Goal: Task Accomplishment & Management: Manage account settings

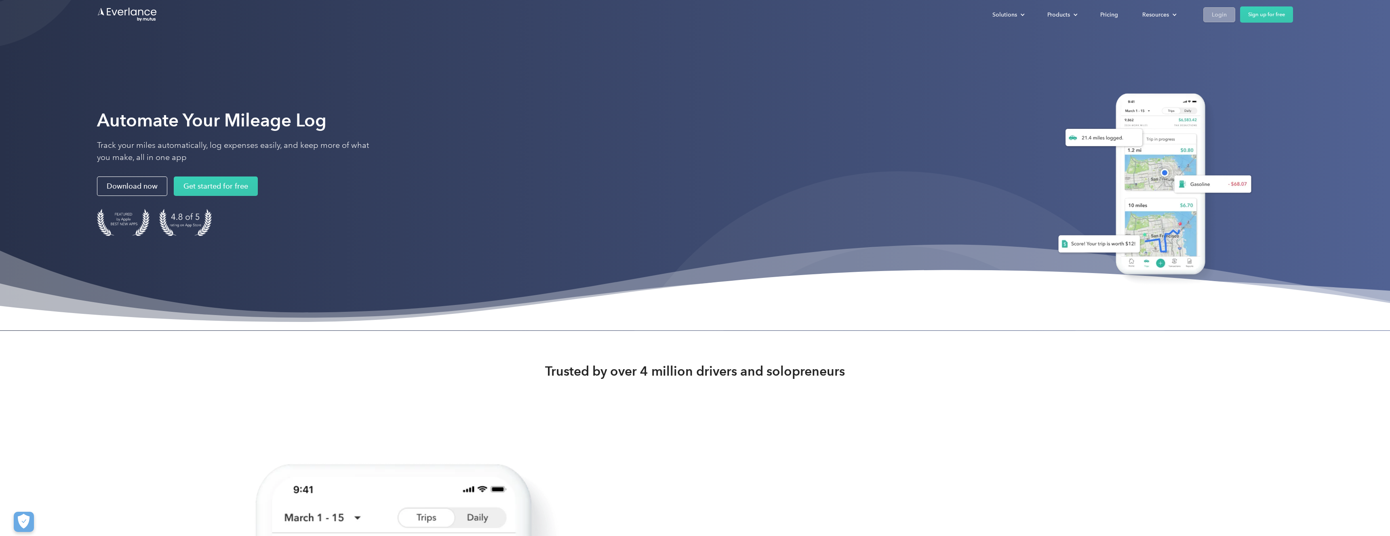
click at [1213, 13] on div "Login" at bounding box center [1219, 15] width 15 height 10
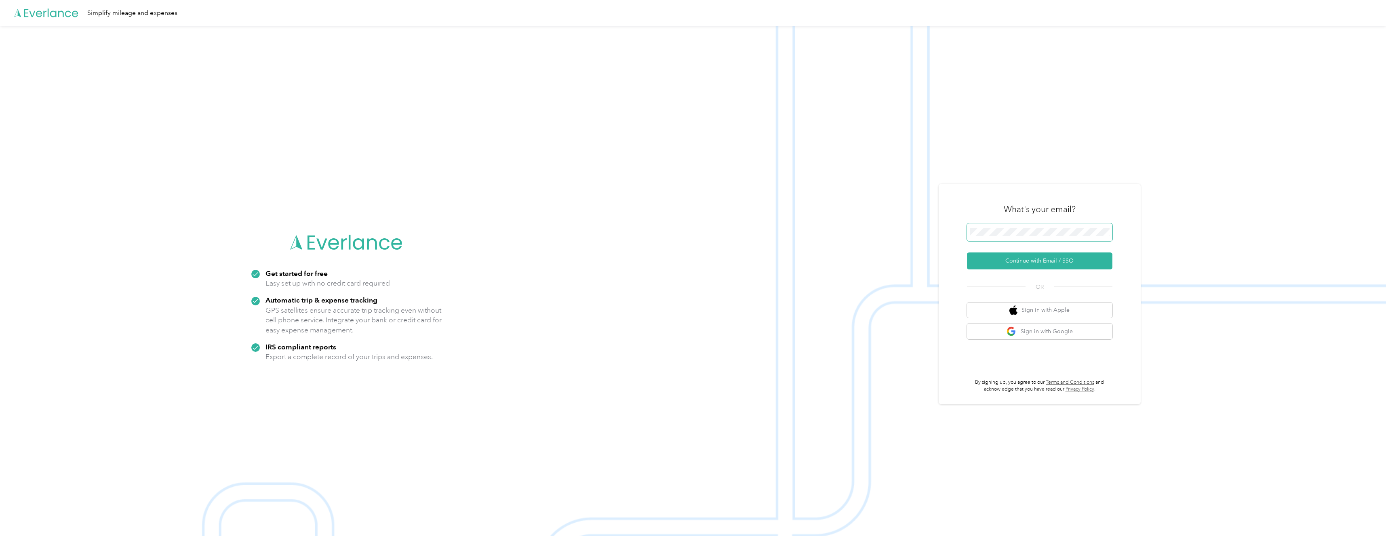
click at [1042, 227] on span at bounding box center [1039, 232] width 145 height 18
click at [1034, 265] on button "Continue with Email / SSO" at bounding box center [1039, 261] width 145 height 17
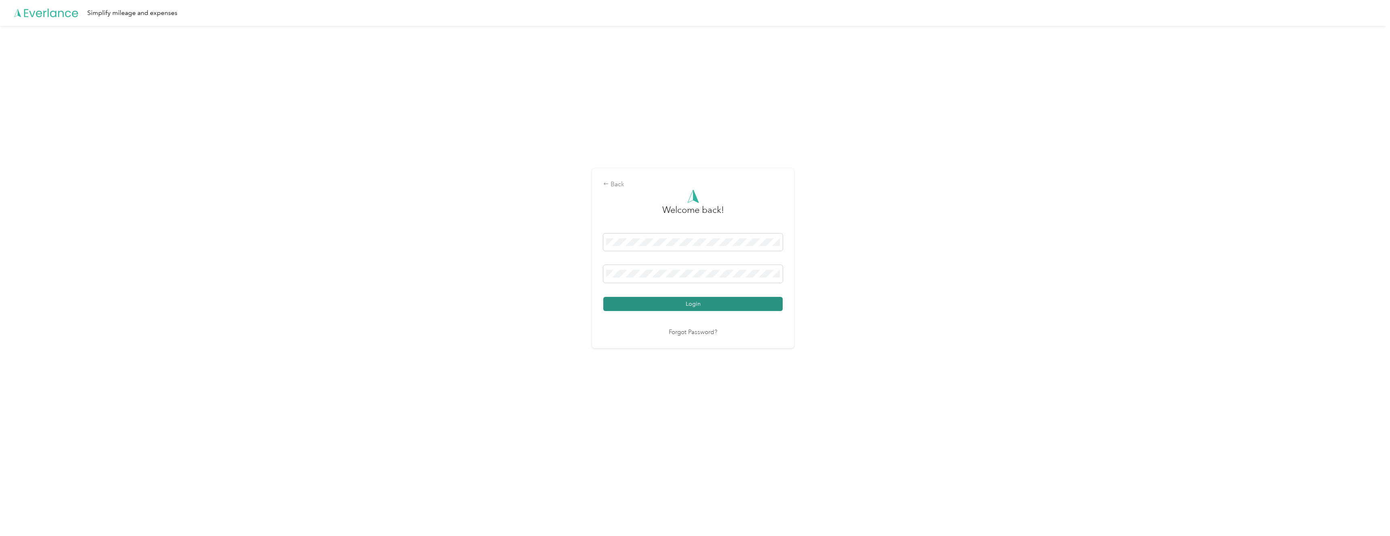
click at [689, 305] on button "Login" at bounding box center [692, 304] width 179 height 14
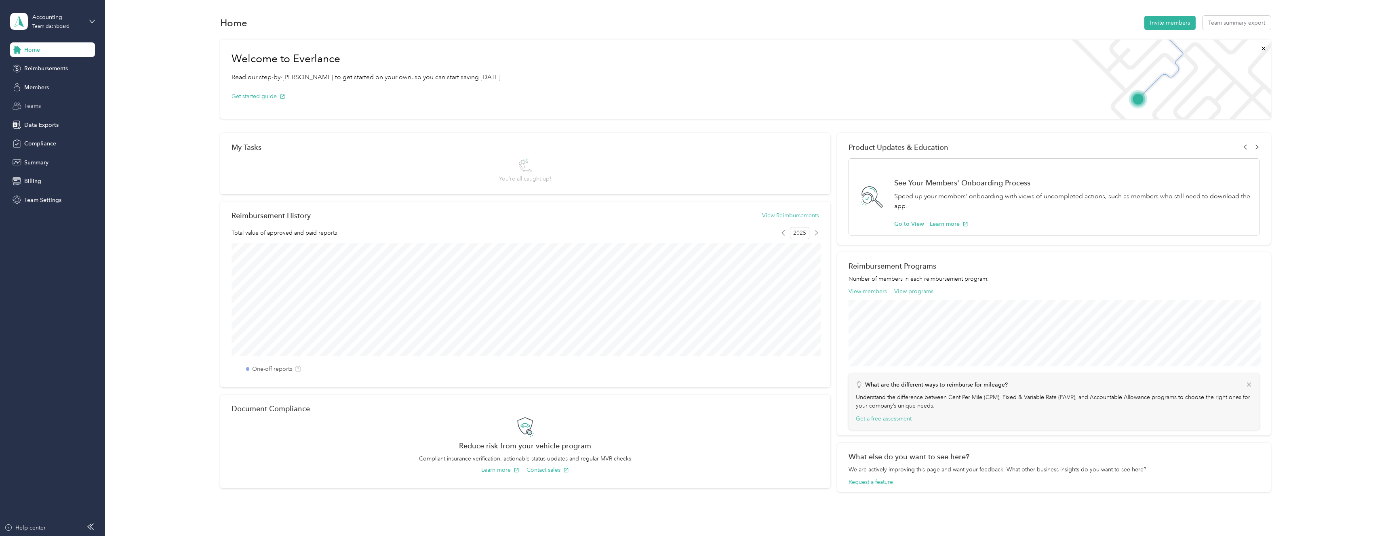
click at [35, 103] on span "Teams" at bounding box center [32, 106] width 17 height 8
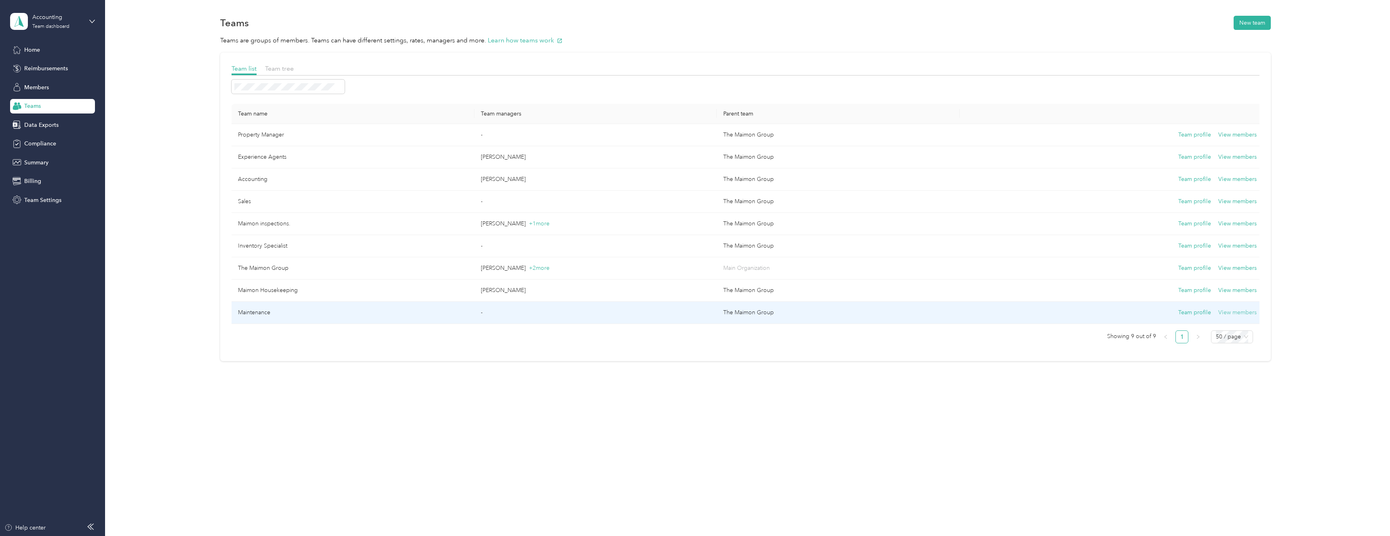
click at [1232, 316] on button "View members" at bounding box center [1237, 312] width 38 height 9
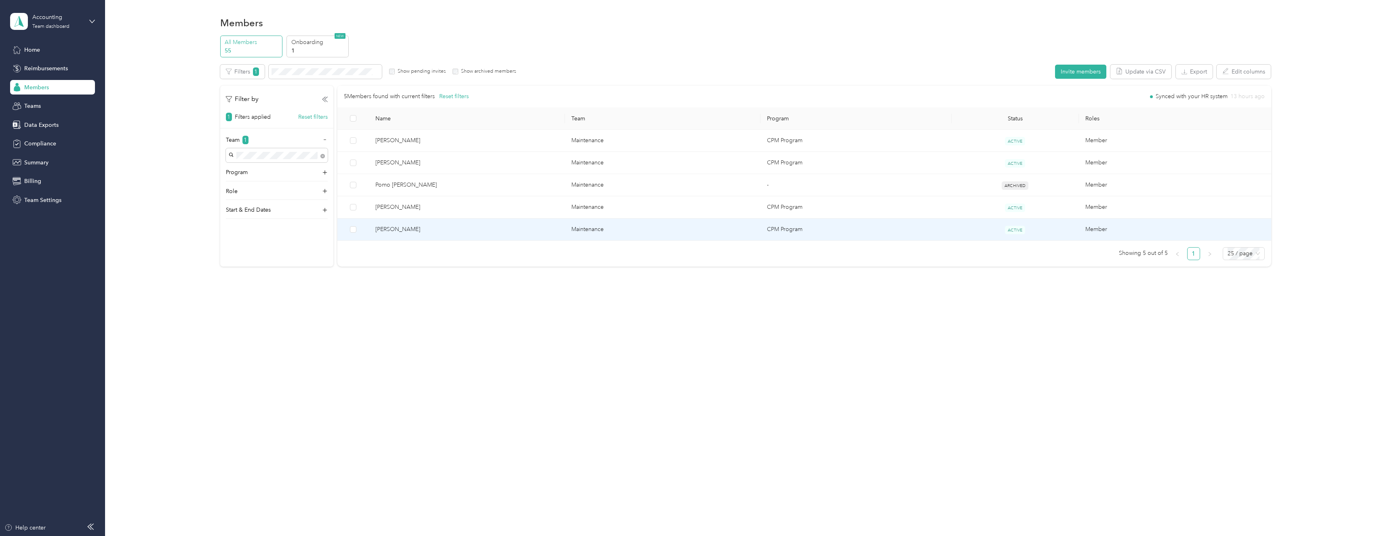
click at [680, 232] on td "Maintenance" at bounding box center [663, 230] width 196 height 22
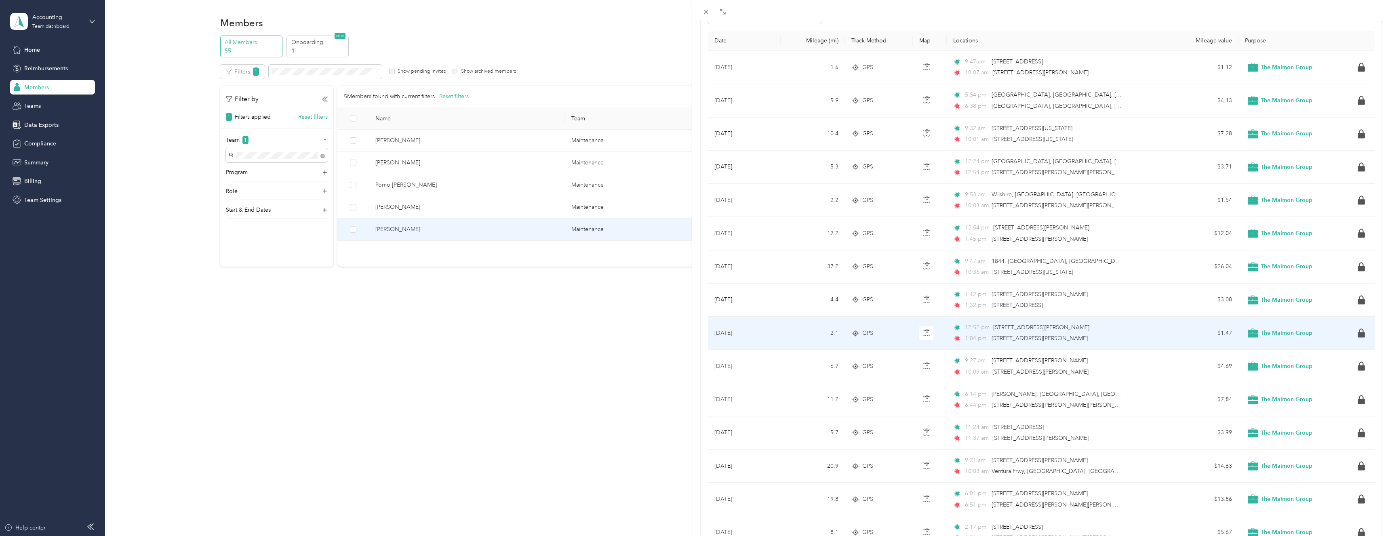
scroll to position [20, 0]
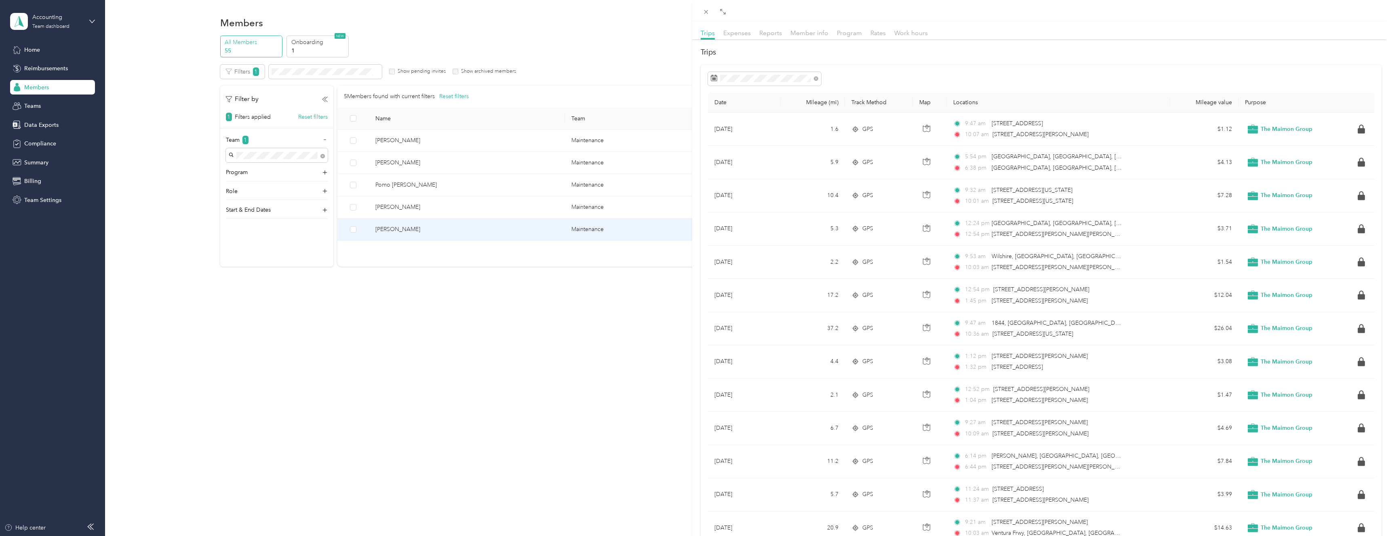
click at [995, 57] on h2 "Trips" at bounding box center [1041, 52] width 681 height 11
click at [768, 33] on span "Reports" at bounding box center [770, 33] width 23 height 8
